Goal: Task Accomplishment & Management: Complete application form

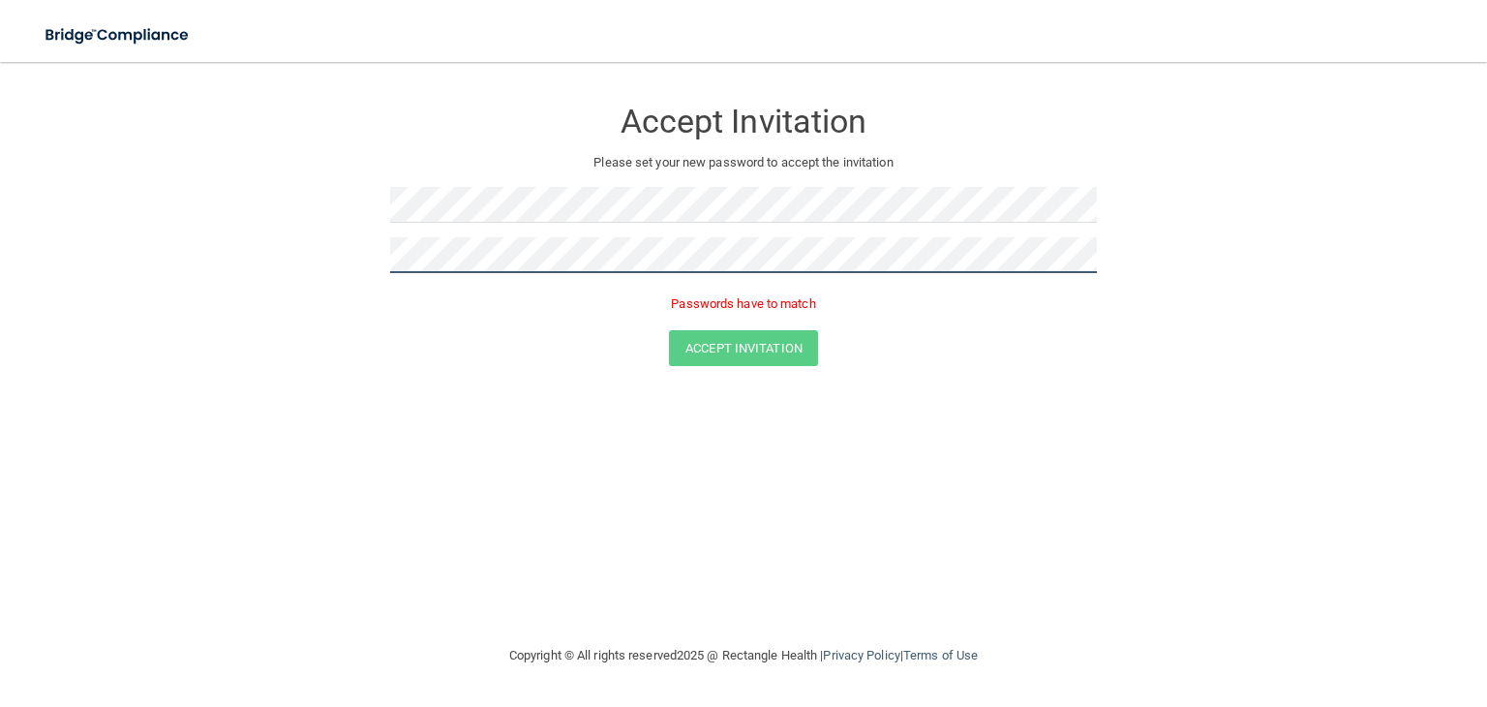
click at [345, 253] on form "Accept Invitation Please set your new password to accept the invitation Passwor…" at bounding box center [744, 235] width 1410 height 308
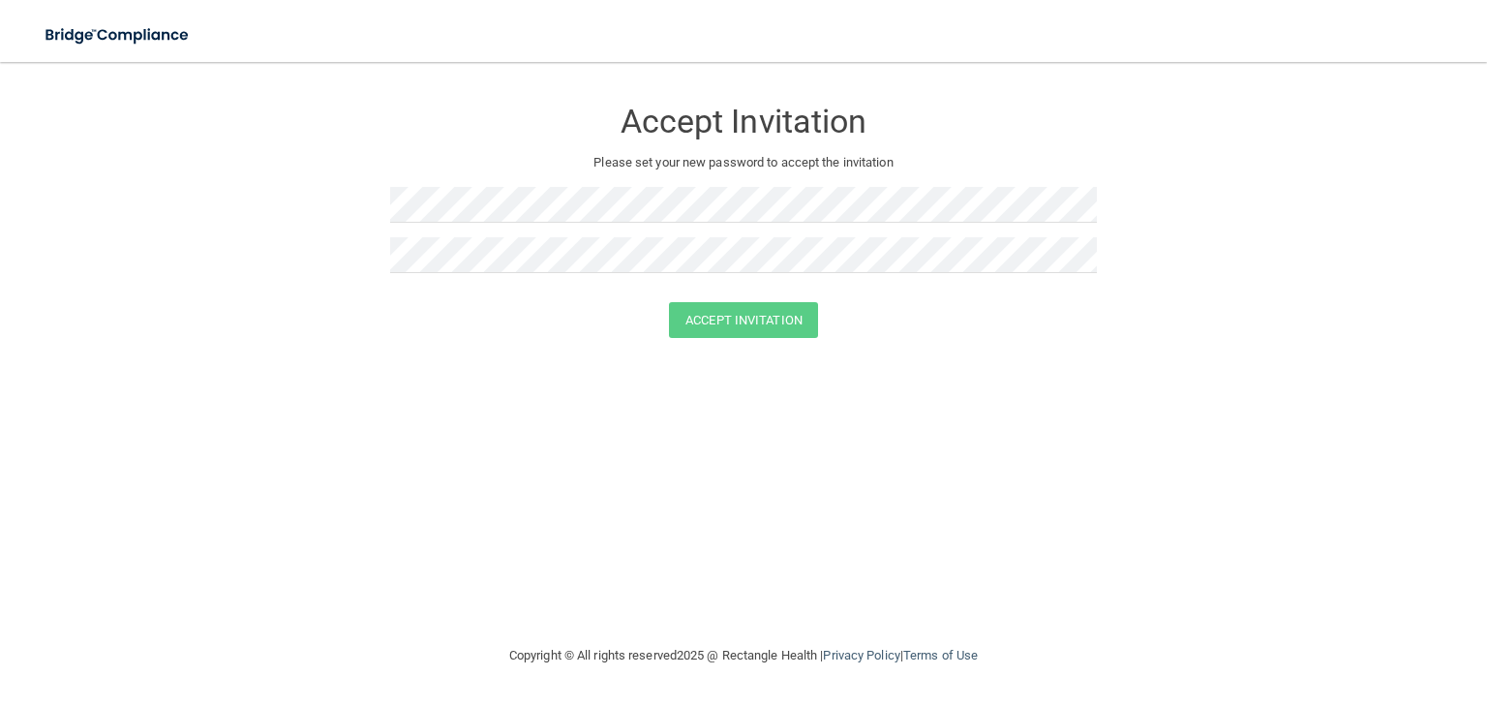
click at [573, 440] on div "Accept Invitation Please set your new password to accept the invitation Accept …" at bounding box center [744, 352] width 1410 height 543
click at [723, 320] on button "Accept Invitation" at bounding box center [743, 320] width 149 height 36
click at [724, 348] on button "Accept Invitation" at bounding box center [743, 348] width 149 height 36
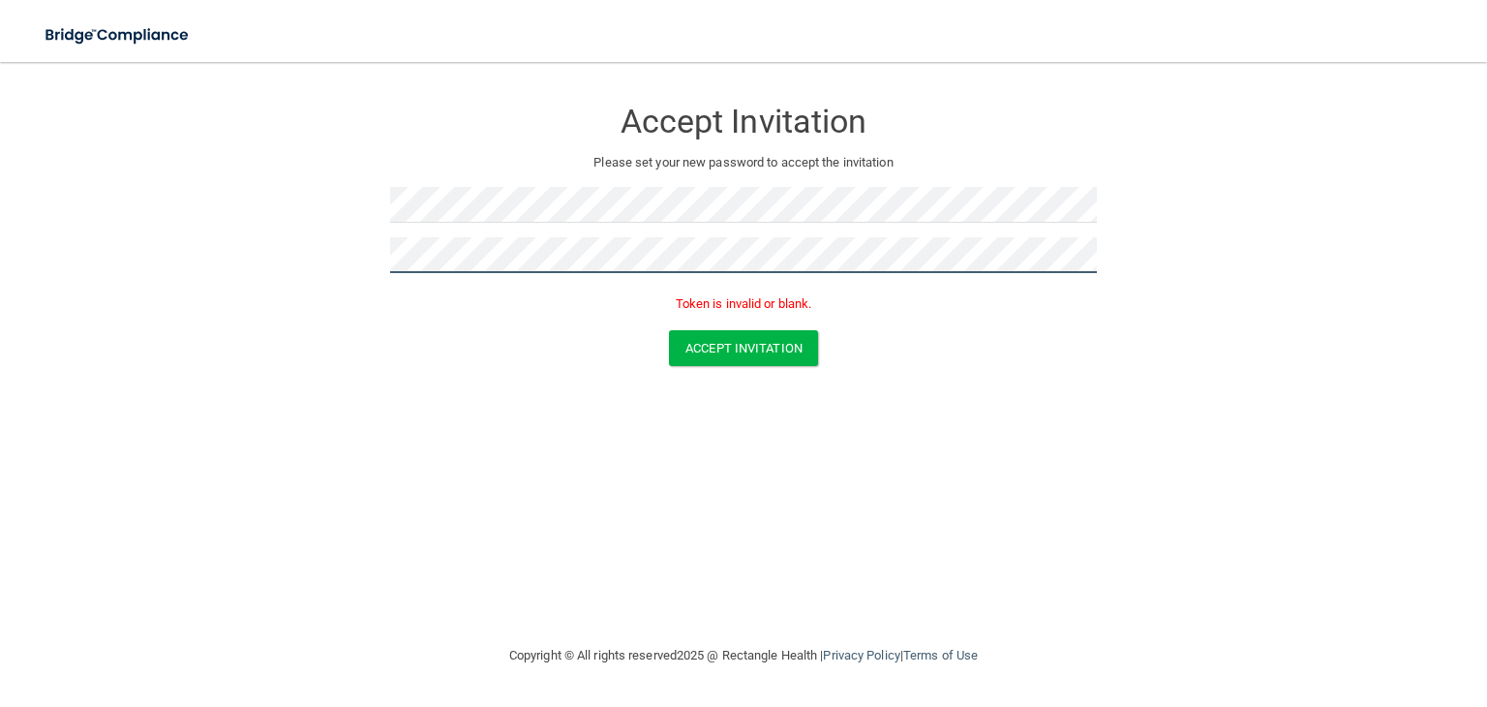
click at [335, 254] on form "Accept Invitation Please set your new password to accept the invitation Token i…" at bounding box center [744, 235] width 1410 height 308
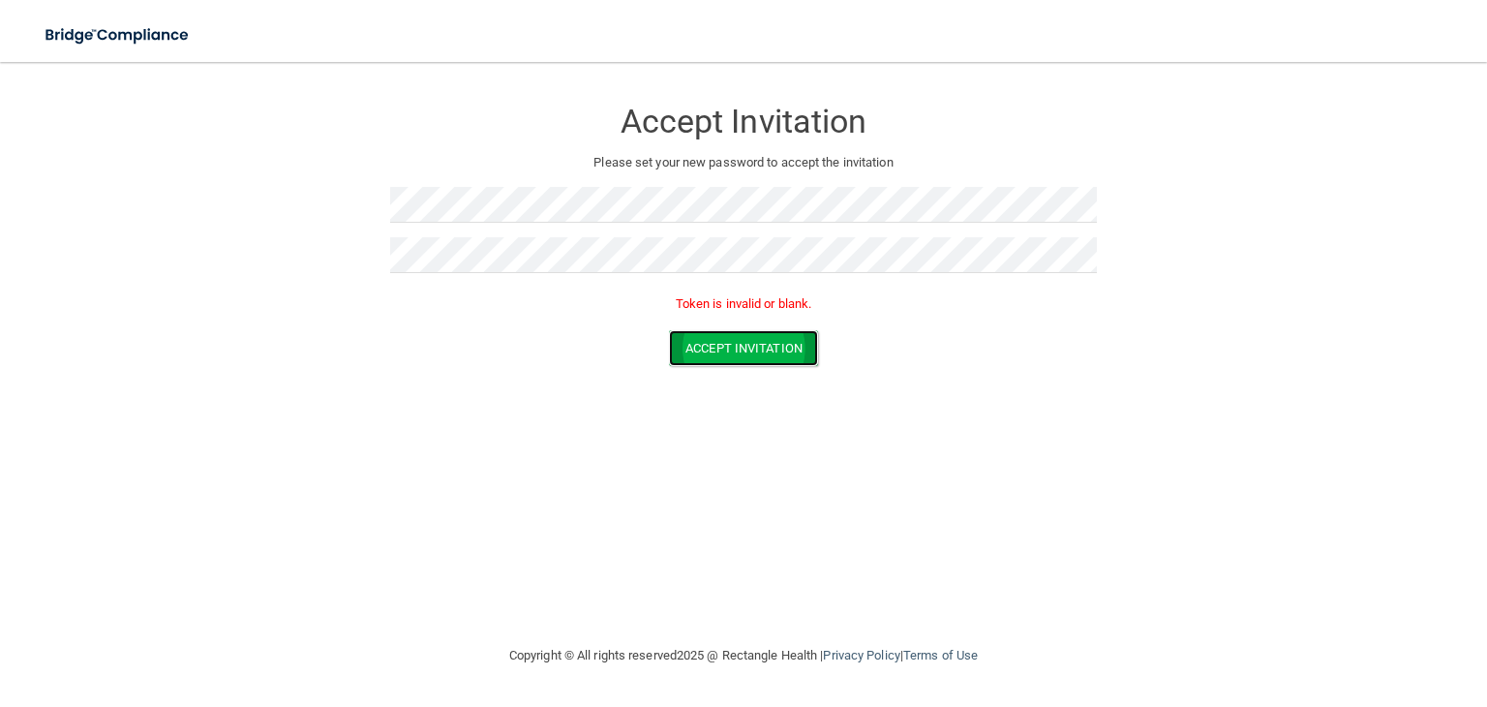
click at [740, 345] on button "Accept Invitation" at bounding box center [743, 348] width 149 height 36
click at [740, 339] on button "Accept Invitation" at bounding box center [743, 348] width 149 height 36
click at [723, 312] on button "Accept Invitation" at bounding box center [743, 320] width 149 height 36
